Goal: Information Seeking & Learning: Understand process/instructions

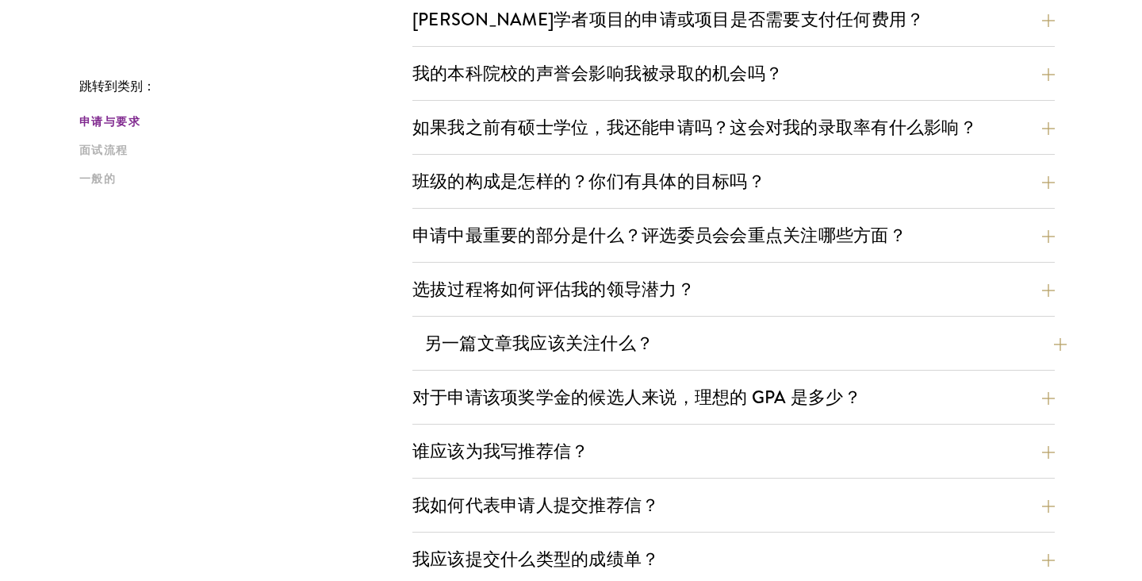
scroll to position [646, 0]
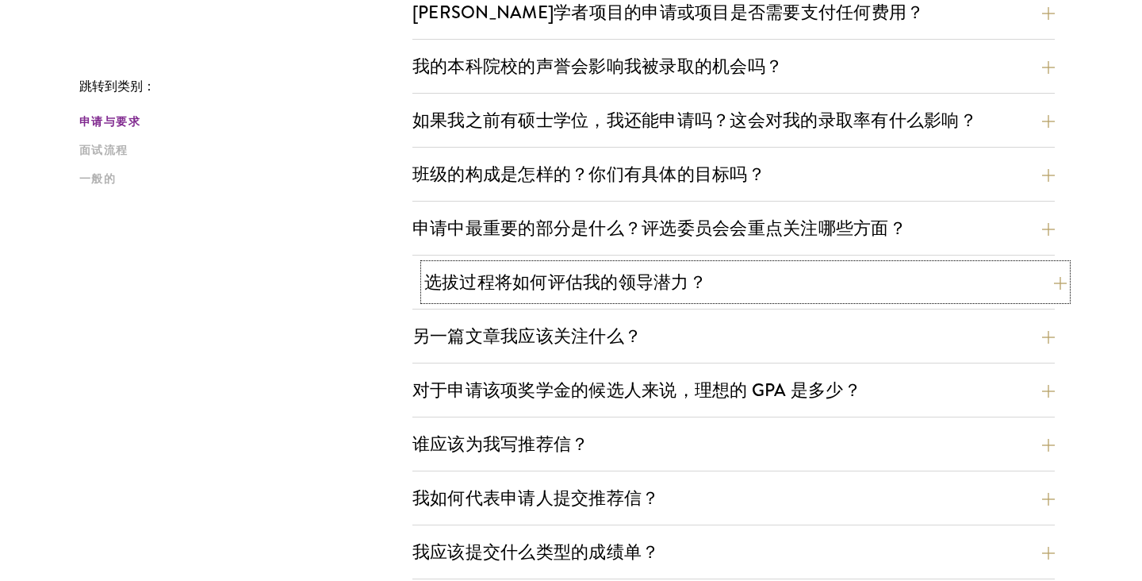
click at [719, 282] on button "选拔过程将如何评估我的领导潜力？" at bounding box center [745, 282] width 642 height 36
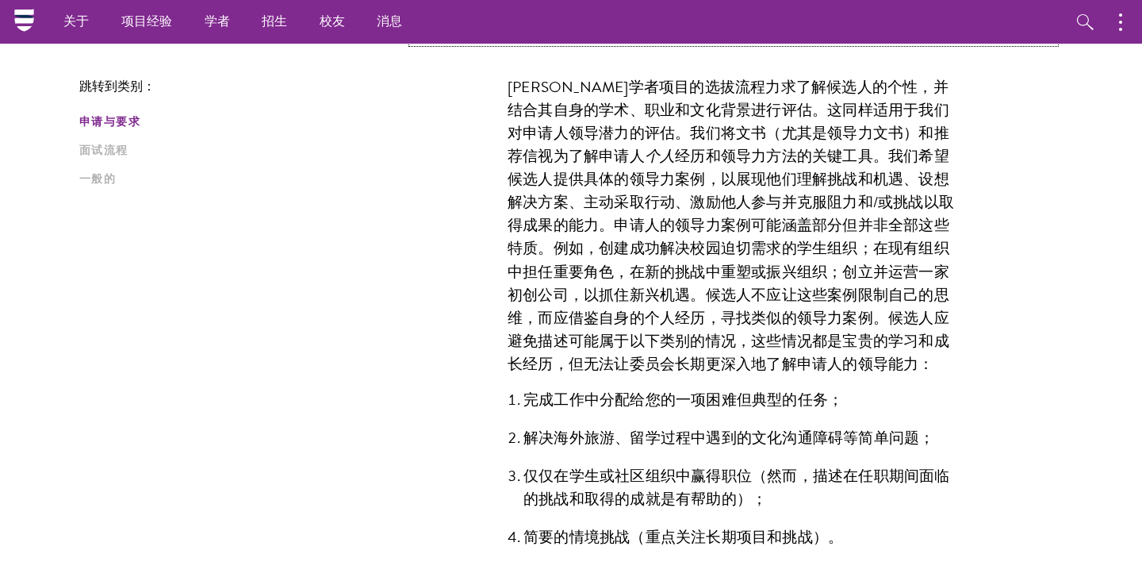
scroll to position [902, 0]
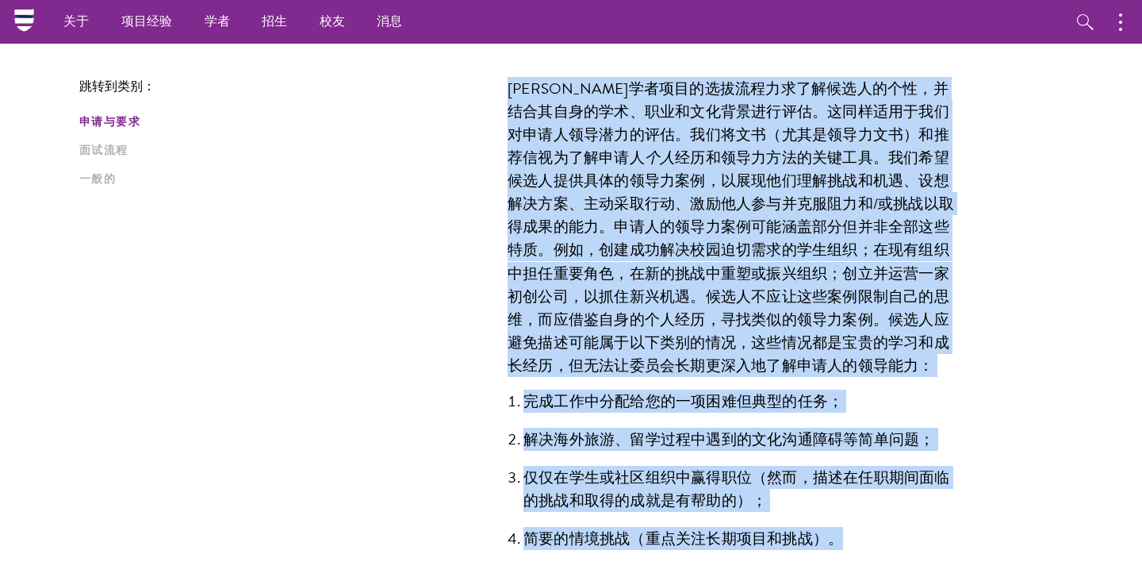
drag, startPoint x: 493, startPoint y: 86, endPoint x: 877, endPoint y: 541, distance: 595.5
click at [877, 541] on div "[PERSON_NAME]学者项目的选拔流程力求了解候选人的个性，并结合其自身的学术、职业和文化背景进行评估。这同样适用于我们对申请人领导潜力的评估。我们将文…" at bounding box center [733, 321] width 547 height 536
copy div "loremipsumdolorsitamet，consectet、adipiscinge。seddoeiusmodtempori。utlab（etdolore…"
click at [1047, 282] on div "[PERSON_NAME]学者项目的选拔流程力求了解候选人的个性，并结合其自身的学术、职业和文化背景进行评估。这同样适用于我们对申请人领导潜力的评估。我们将文…" at bounding box center [733, 482] width 642 height 859
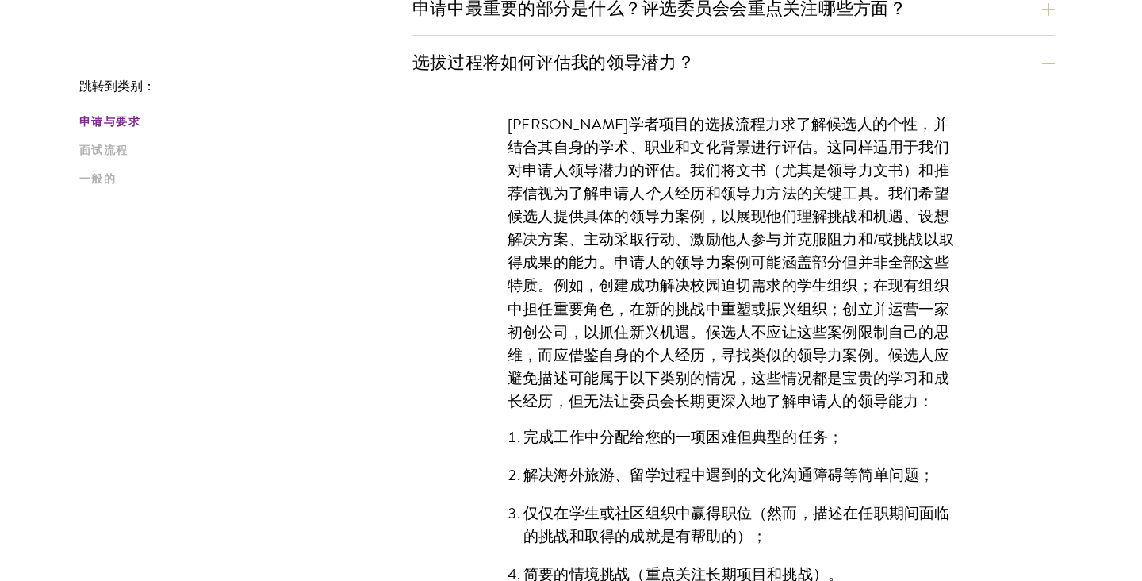
scroll to position [869, 0]
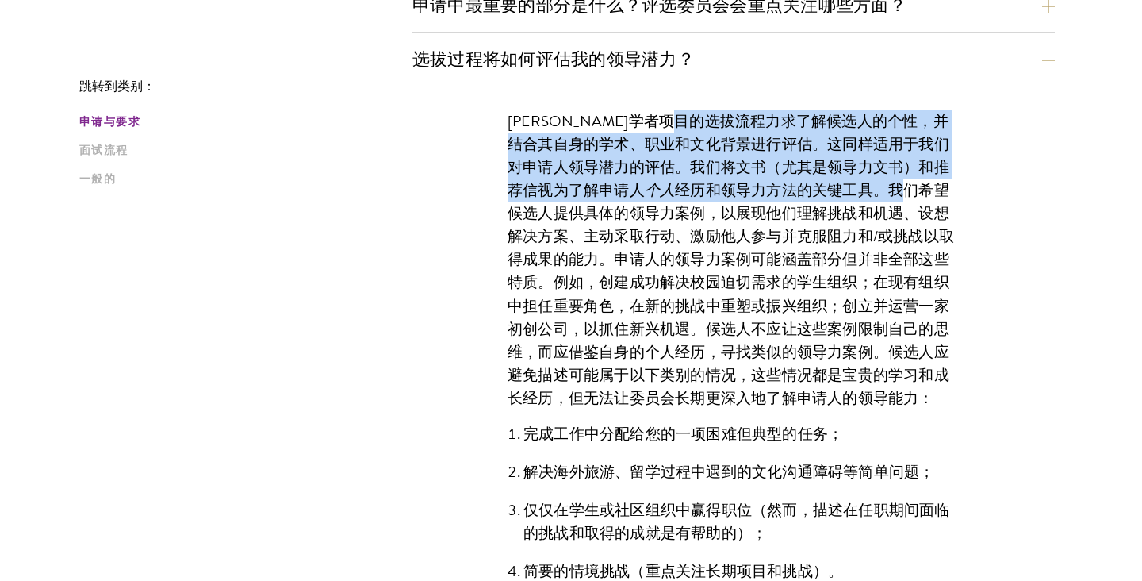
drag, startPoint x: 755, startPoint y: 123, endPoint x: 820, endPoint y: 200, distance: 100.7
click at [820, 200] on p "[PERSON_NAME]学者项目的选拔流程力求了解候选人的个性，并结合其自身的学术、职业和文化背景进行评估。这同样适用于我们对申请人领导潜力的评估。我们将文…" at bounding box center [734, 259] width 452 height 300
click at [816, 199] on font "经历和领导力方法的关键工具。我们希望候选人提供具体的领导力案例，以展现他们理解挑战和机遇、设想解决方案、主动采取行动、激励他人参与并克服阻力和/或挑战以取得成…" at bounding box center [731, 293] width 447 height 231
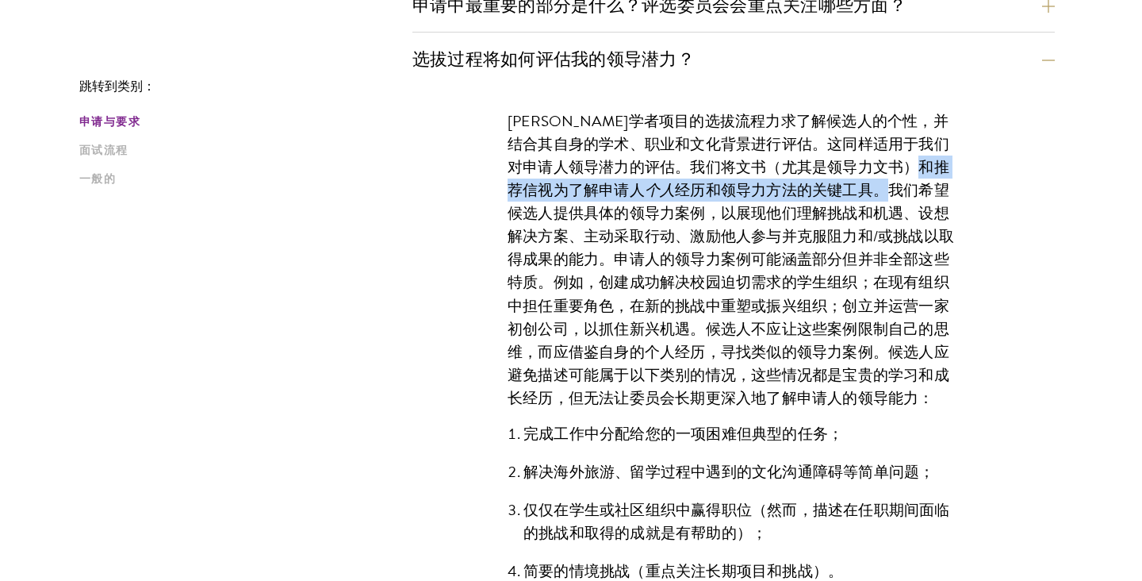
drag, startPoint x: 809, startPoint y: 190, endPoint x: 533, endPoint y: 194, distance: 276.0
click at [540, 194] on p "[PERSON_NAME]学者项目的选拔流程力求了解候选人的个性，并结合其自身的学术、职业和文化背景进行评估。这同样适用于我们对申请人领导潜力的评估。我们将文…" at bounding box center [734, 259] width 452 height 300
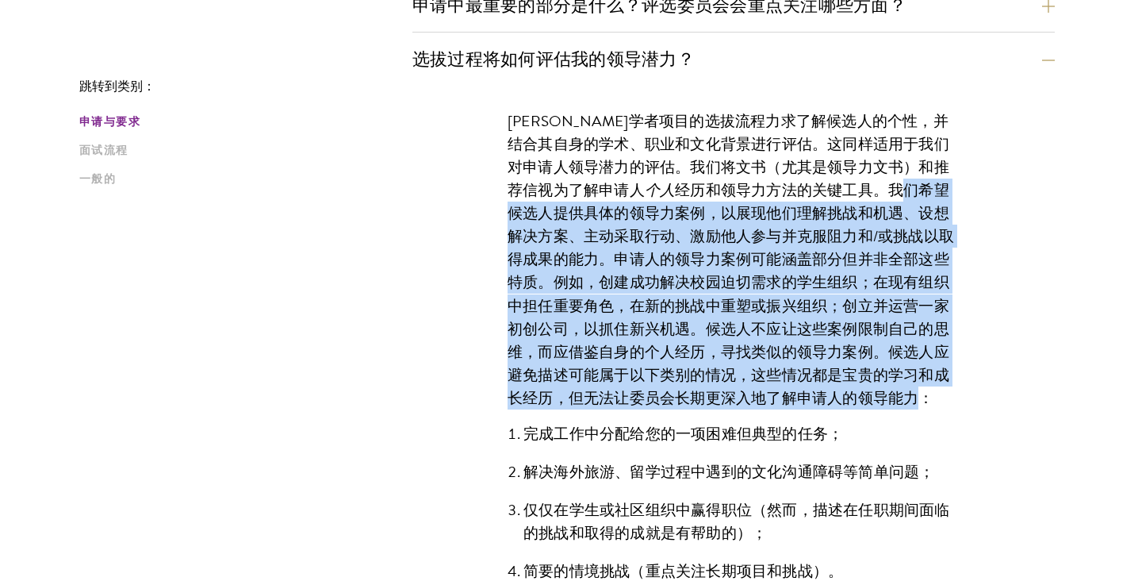
drag, startPoint x: 817, startPoint y: 191, endPoint x: 884, endPoint y: 398, distance: 217.5
click at [882, 398] on font "经历和领导力方法的关键工具。我们希望候选人提供具体的领导力案例，以展现他们理解挑战和机遇、设想解决方案、主动采取行动、激励他人参与并克服阻力和/或挑战以取得成…" at bounding box center [731, 293] width 447 height 231
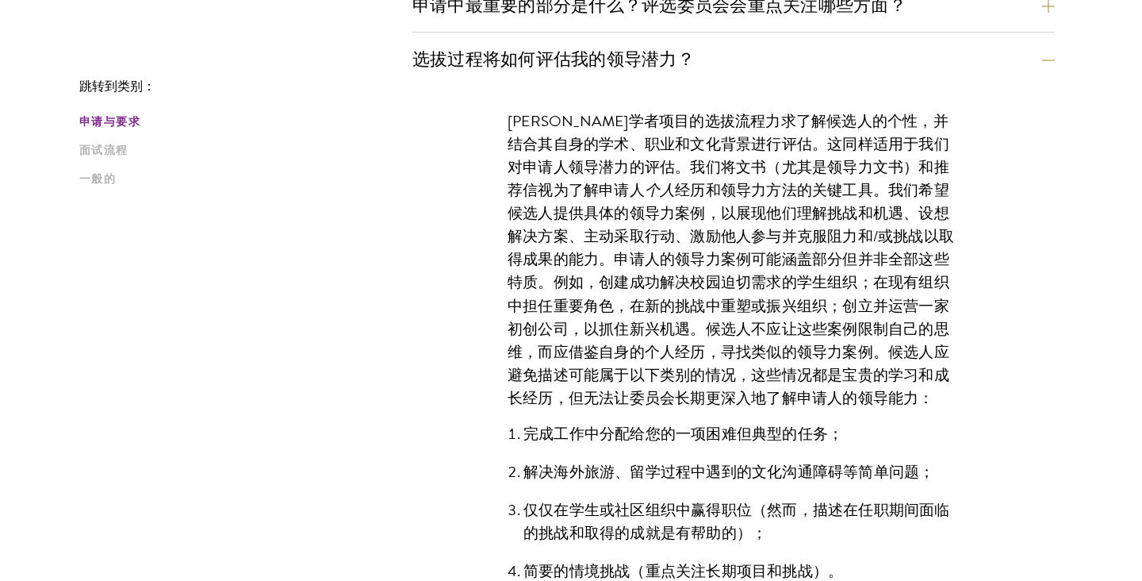
click at [908, 397] on p "[PERSON_NAME]学者项目的选拔流程力求了解候选人的个性，并结合其自身的学术、职业和文化背景进行评估。这同样适用于我们对申请人领导潜力的评估。我们将文…" at bounding box center [734, 259] width 452 height 300
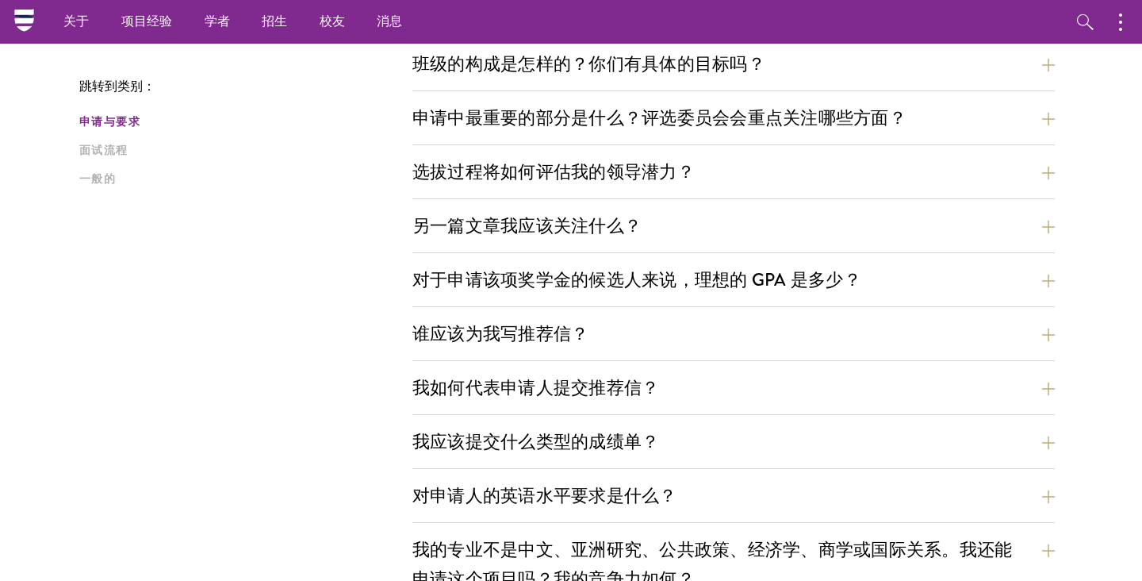
scroll to position [743, 0]
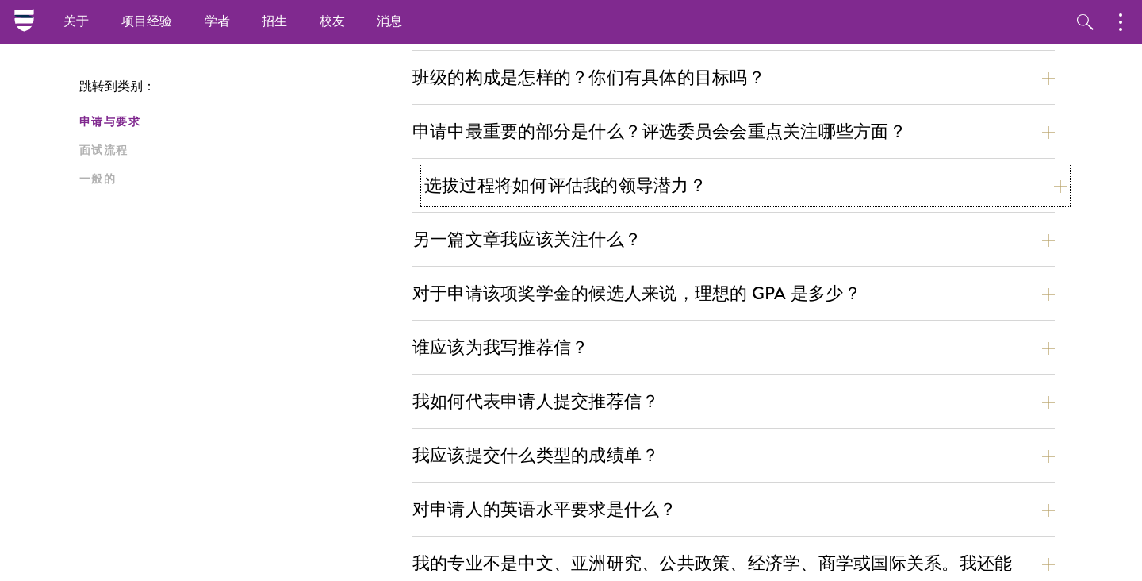
click at [715, 175] on button "选拔过程将如何评估我的领导潜力？" at bounding box center [745, 185] width 642 height 36
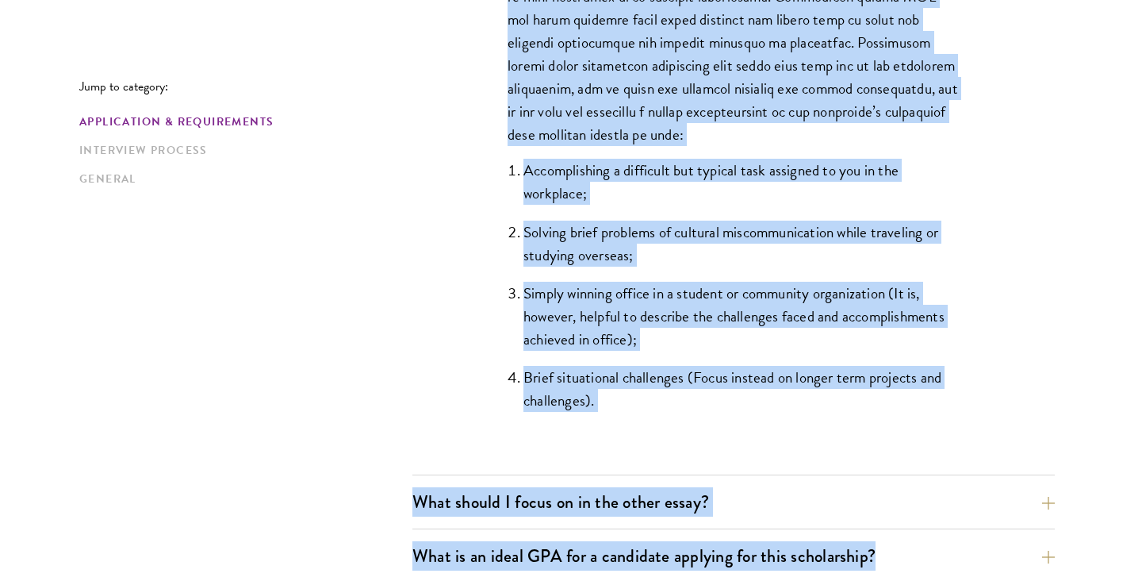
scroll to position [1487, 0]
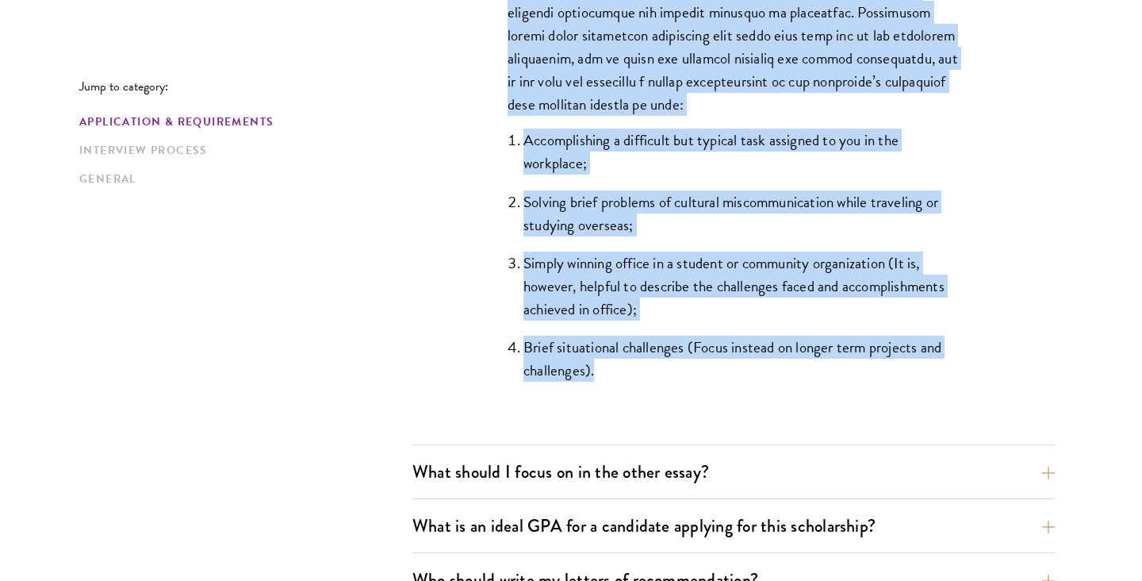
drag, startPoint x: 486, startPoint y: 286, endPoint x: 792, endPoint y: 391, distance: 323.1
click at [792, 391] on div "The Schwarzman Scholars selection process strives to understand candidates as i…" at bounding box center [733, 3] width 547 height 836
copy div "The Schwarzman Scholars selection process strives to understand candidates as i…"
